Goal: Information Seeking & Learning: Learn about a topic

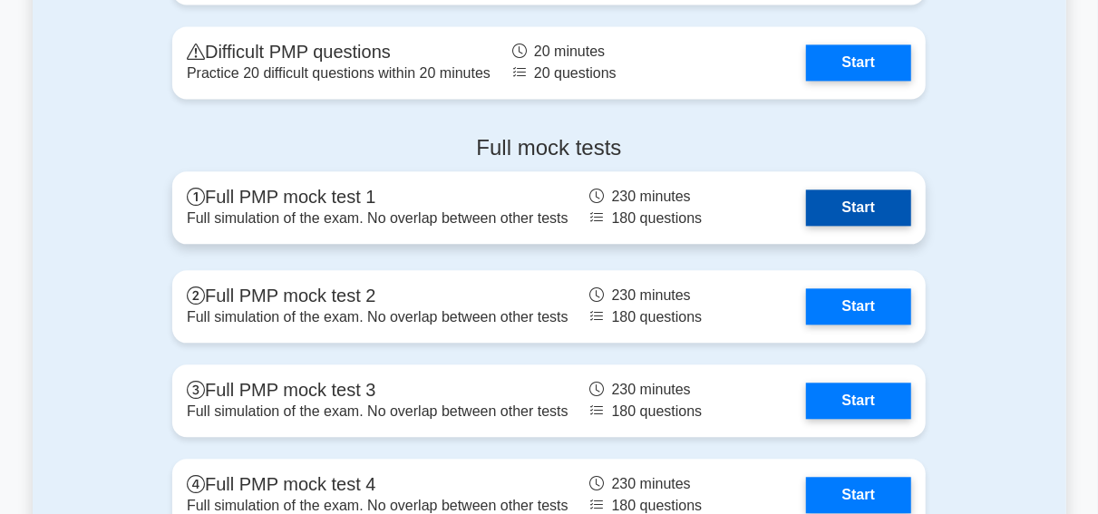
scroll to position [5184, 0]
click at [861, 208] on link "Start" at bounding box center [858, 207] width 105 height 36
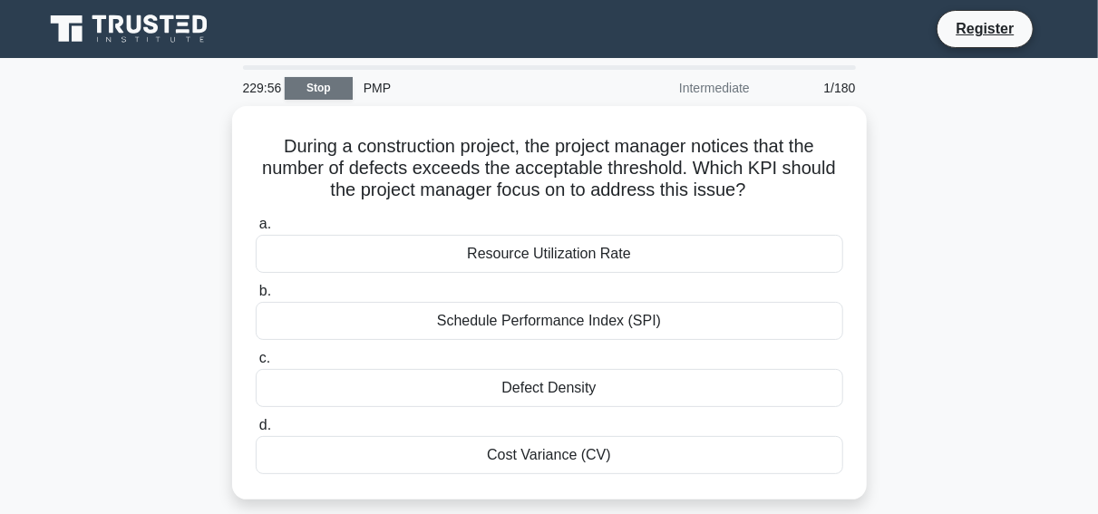
click at [320, 88] on link "Stop" at bounding box center [319, 88] width 68 height 23
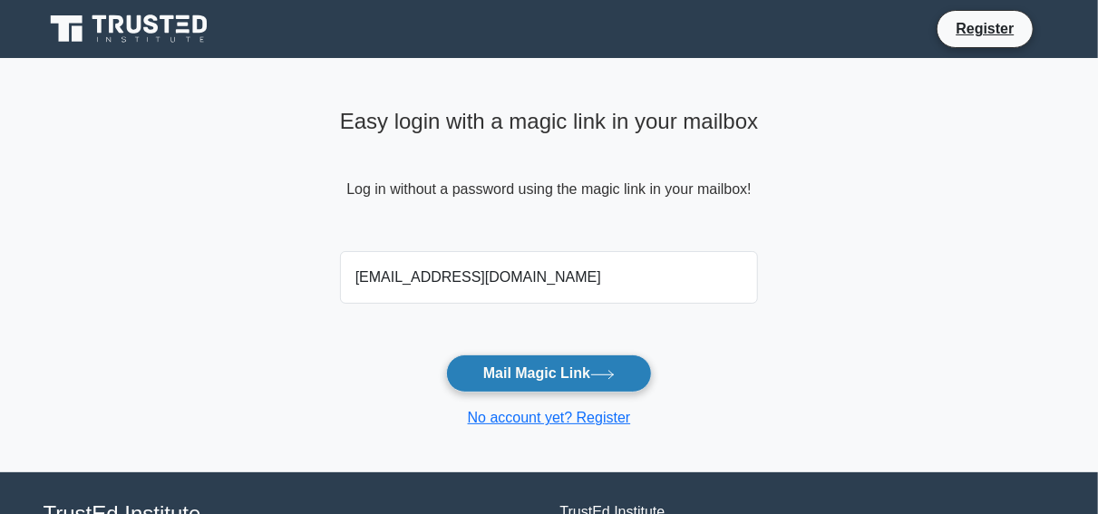
type input "aliahani2751@gmail.com"
click at [605, 370] on icon at bounding box center [602, 375] width 24 height 10
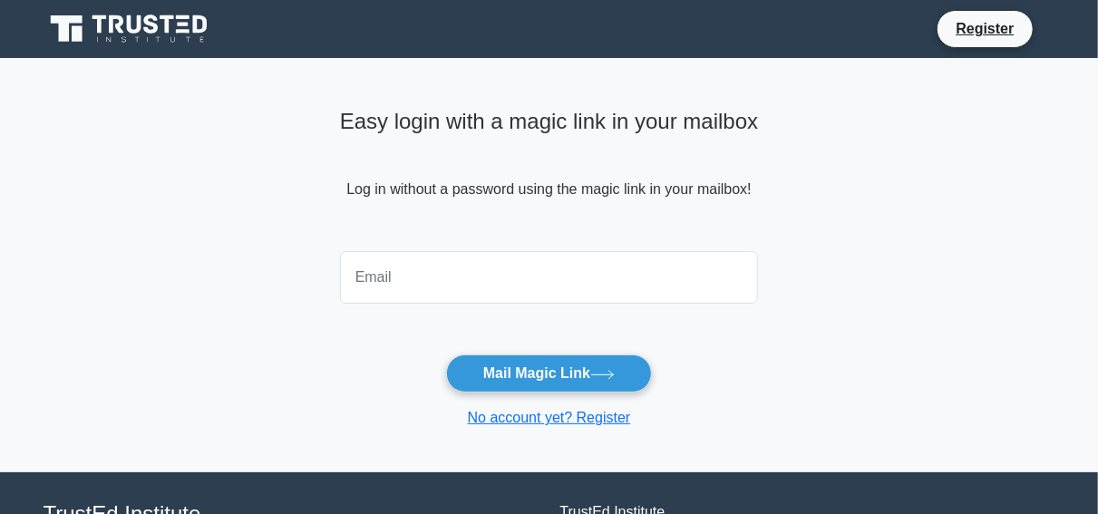
drag, startPoint x: 394, startPoint y: 282, endPoint x: 484, endPoint y: 294, distance: 90.5
click at [484, 294] on input "email" at bounding box center [549, 277] width 419 height 53
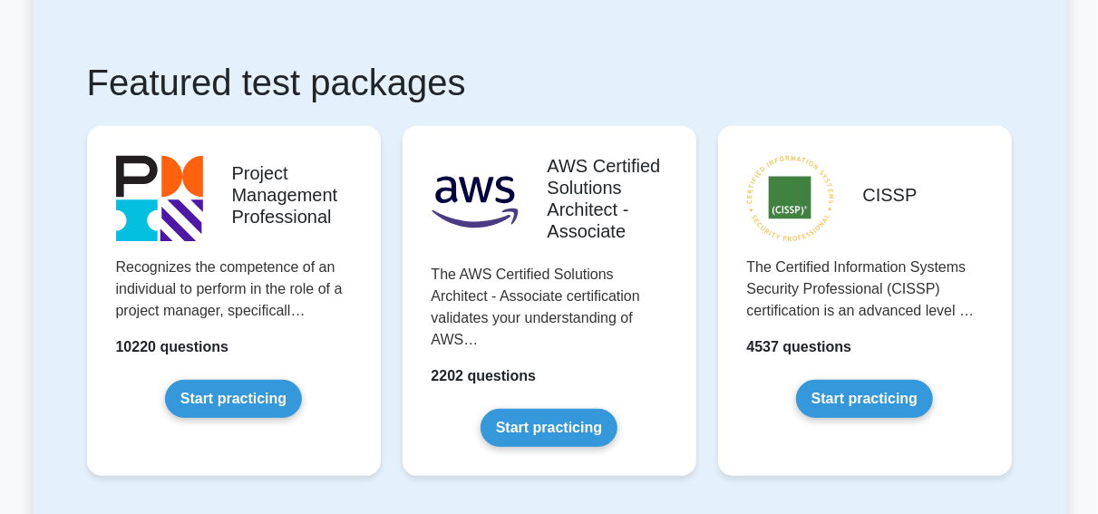
scroll to position [295, 0]
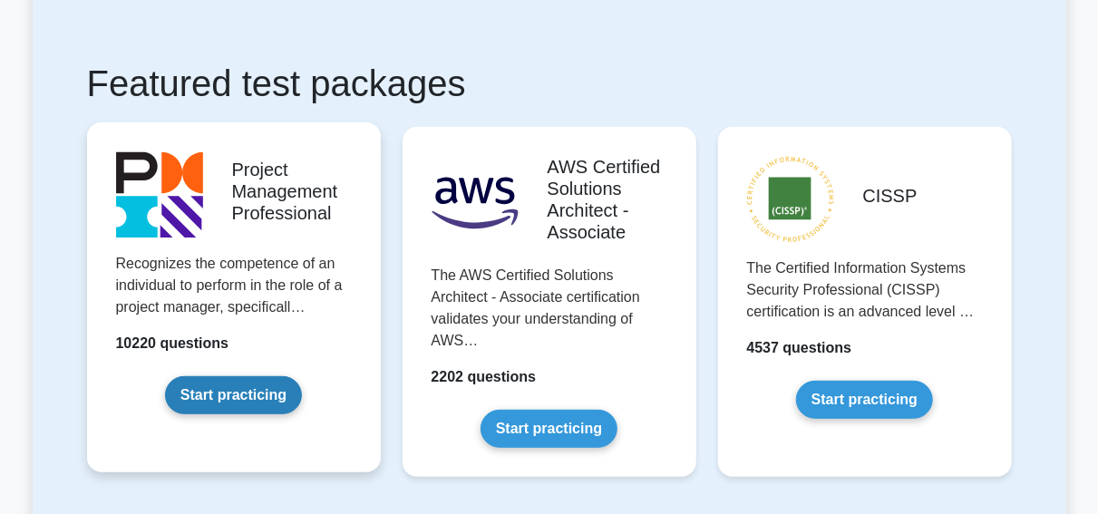
click at [235, 396] on link "Start practicing" at bounding box center [233, 395] width 137 height 38
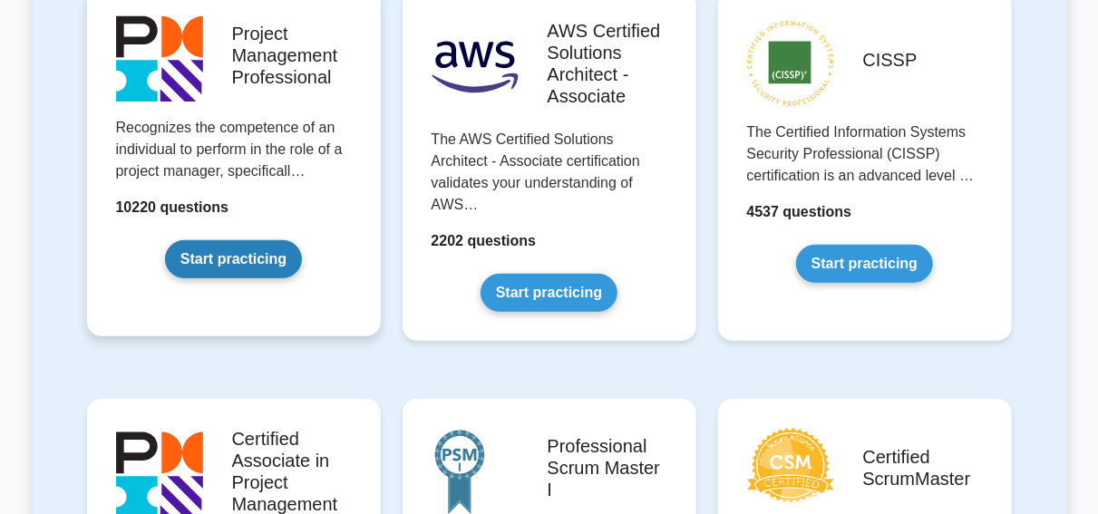
scroll to position [433, 0]
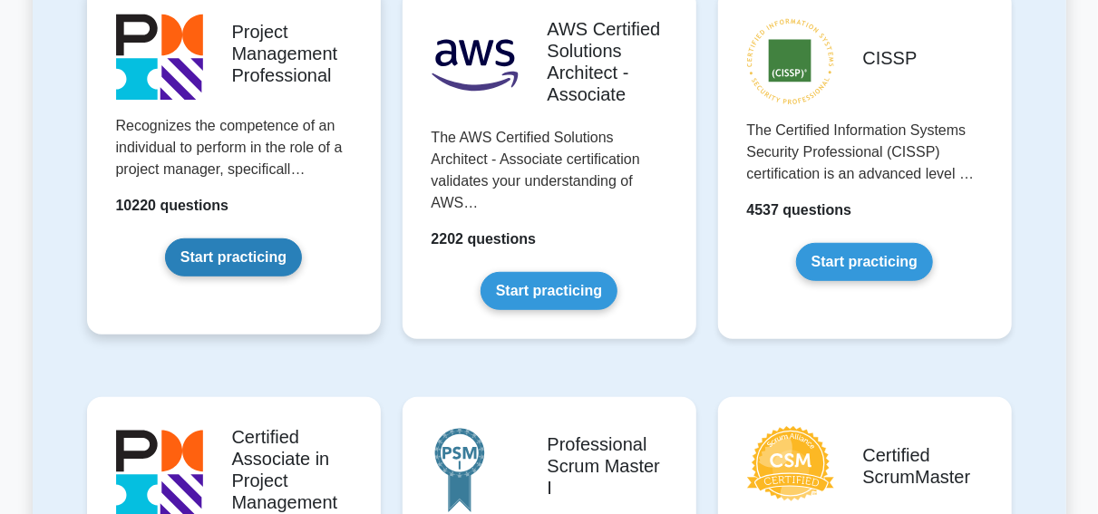
click at [254, 255] on link "Start practicing" at bounding box center [233, 257] width 137 height 38
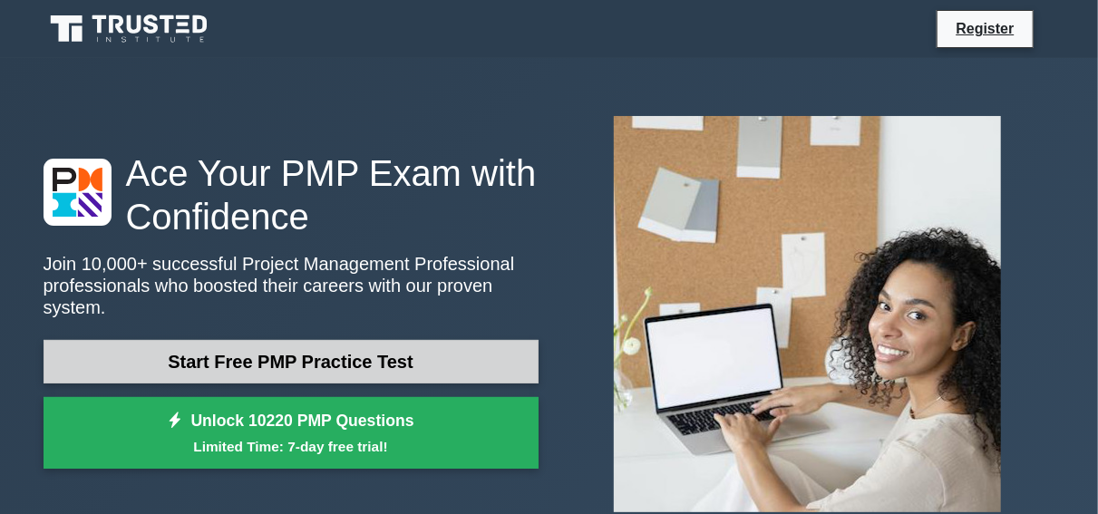
click at [309, 347] on link "Start Free PMP Practice Test" at bounding box center [291, 362] width 495 height 44
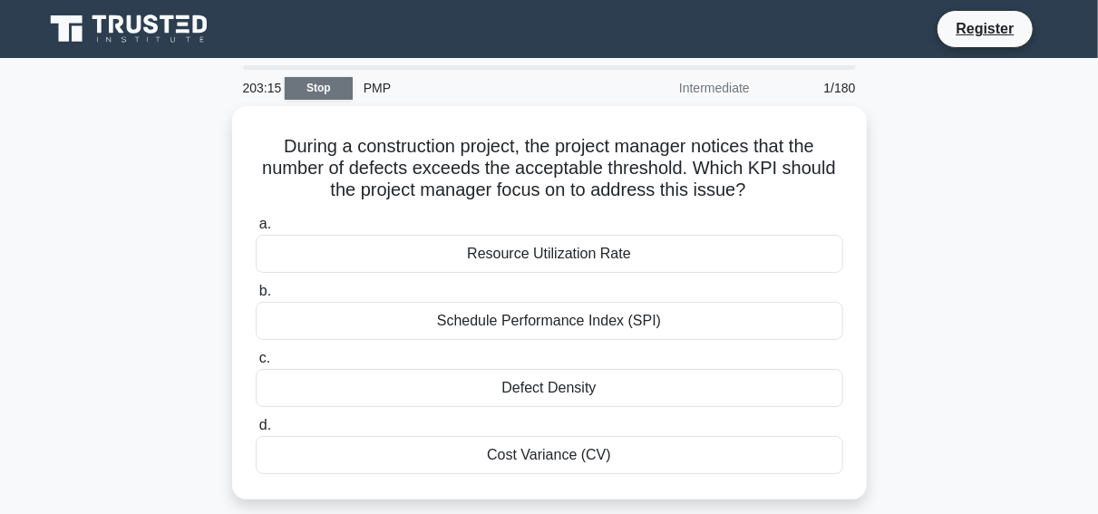
click at [311, 82] on link "Stop" at bounding box center [319, 88] width 68 height 23
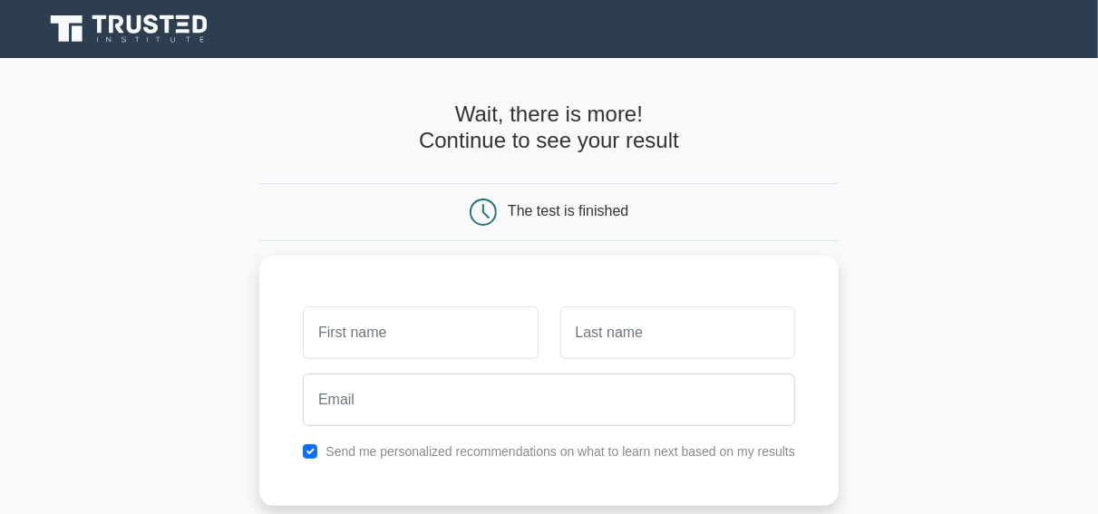
click at [129, 26] on icon at bounding box center [134, 24] width 15 height 18
